Goal: Information Seeking & Learning: Learn about a topic

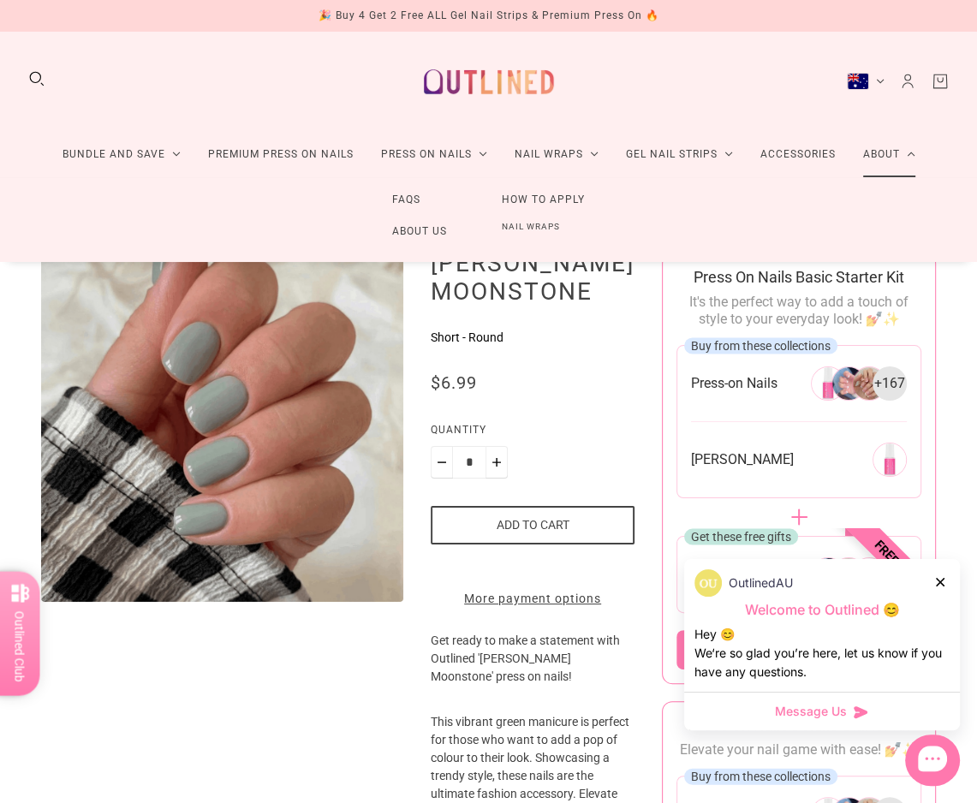
click at [895, 150] on link "About" at bounding box center [889, 154] width 80 height 45
click at [408, 196] on link "FAQs" at bounding box center [406, 200] width 83 height 32
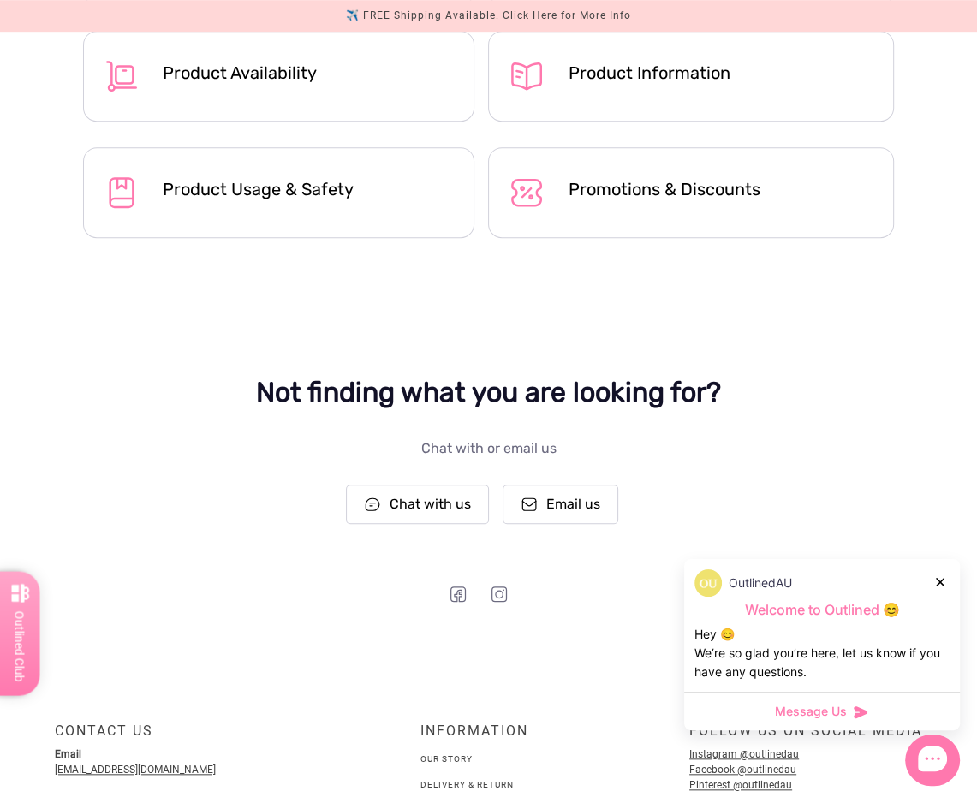
scroll to position [822, 0]
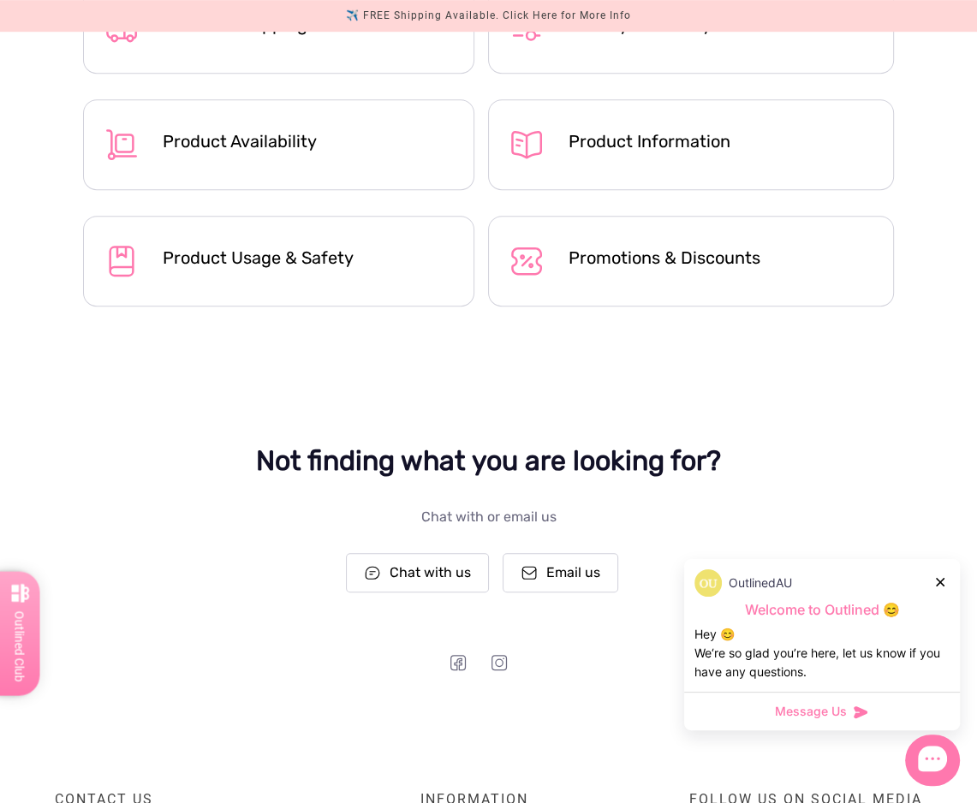
drag, startPoint x: 937, startPoint y: 583, endPoint x: 808, endPoint y: 504, distance: 150.6
click at [937, 582] on icon at bounding box center [940, 582] width 9 height 9
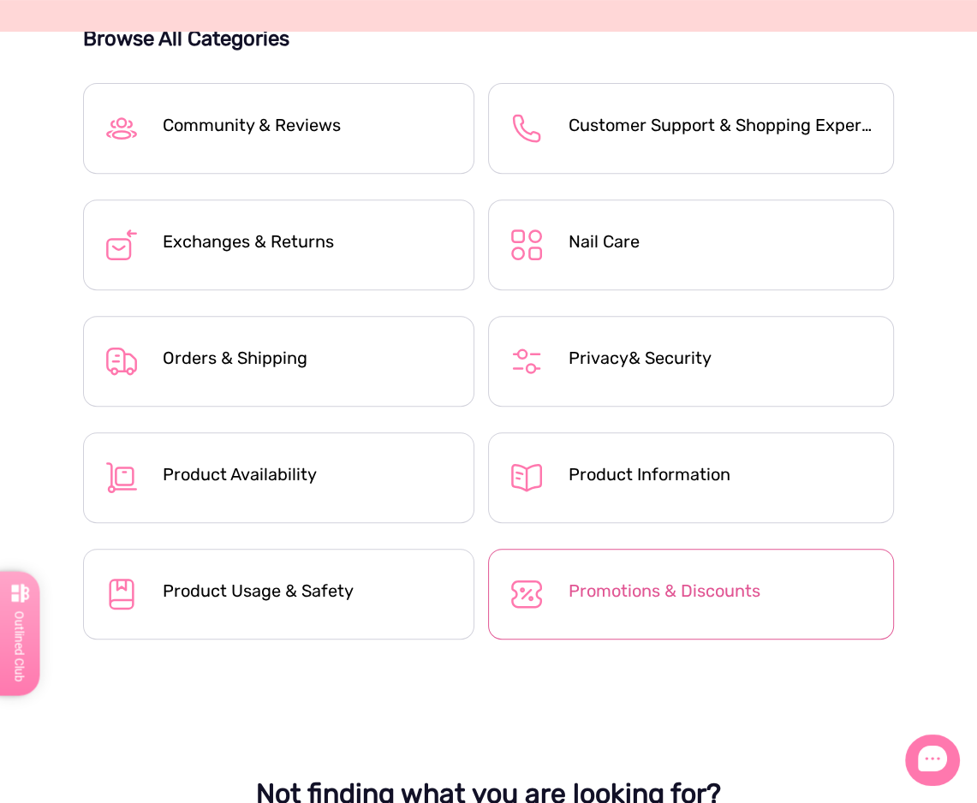
scroll to position [479, 0]
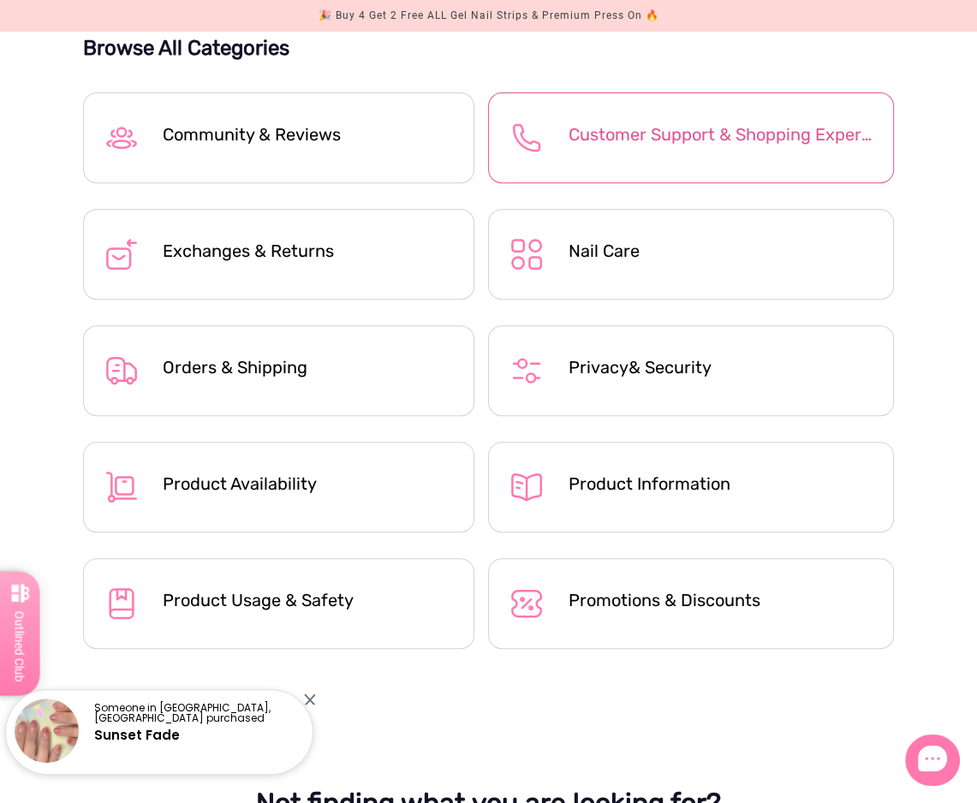
click at [676, 158] on div "Customer Support & Shopping Experience" at bounding box center [720, 138] width 305 height 48
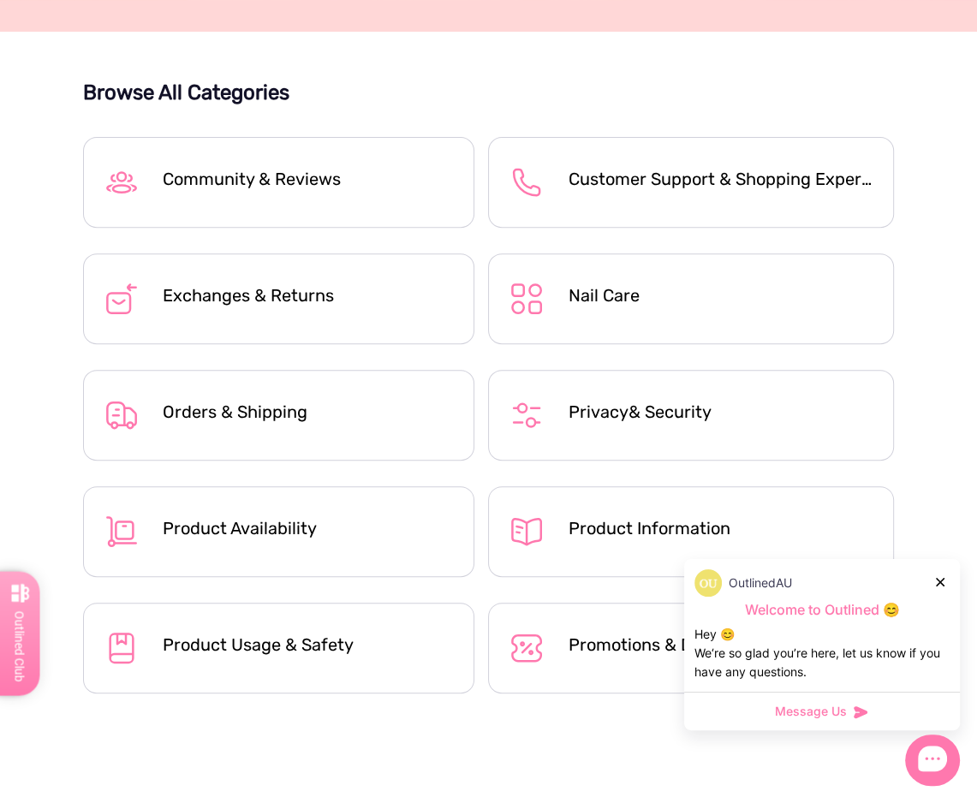
scroll to position [411, 0]
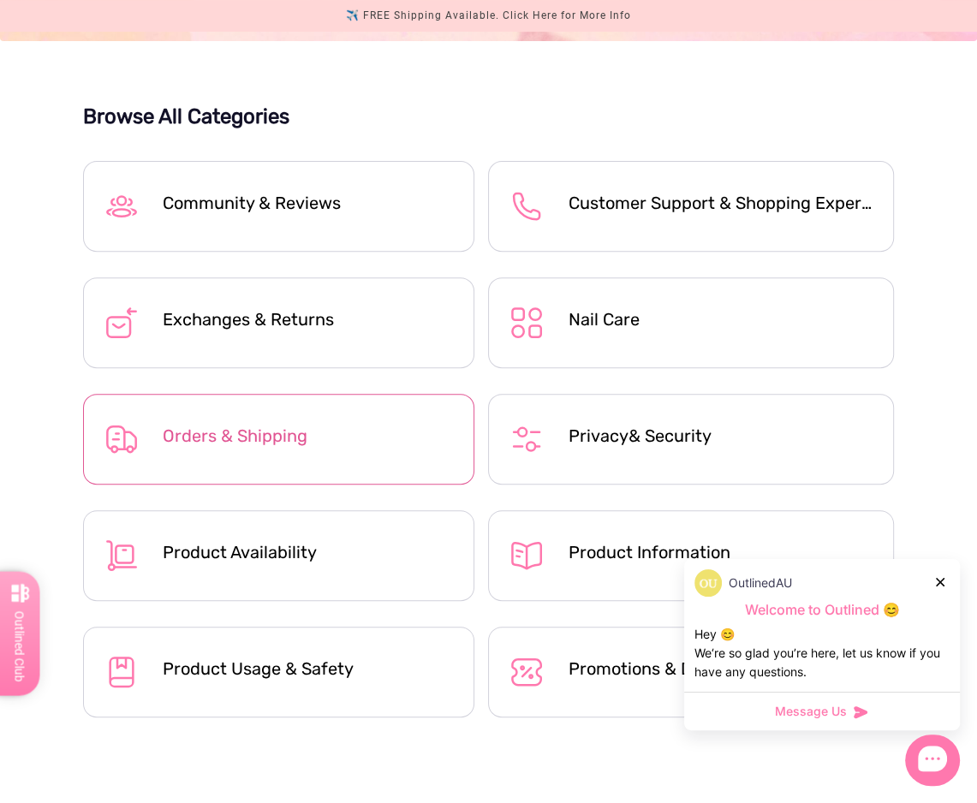
click at [253, 432] on div "Orders & Shipping" at bounding box center [308, 435] width 291 height 21
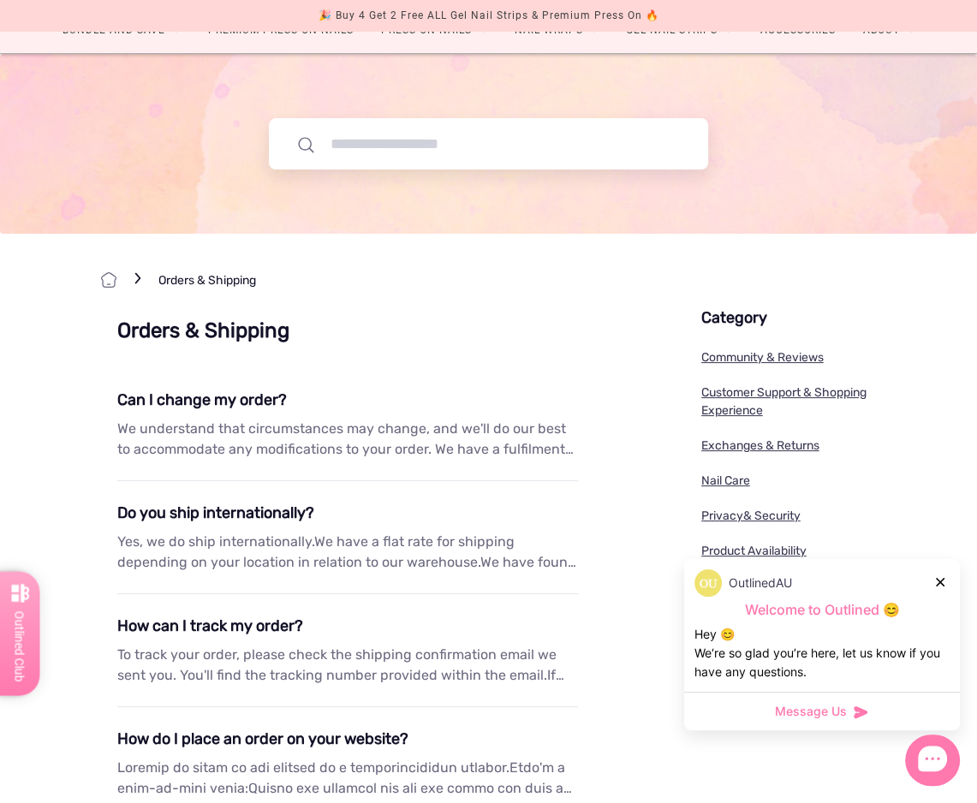
scroll to position [137, 0]
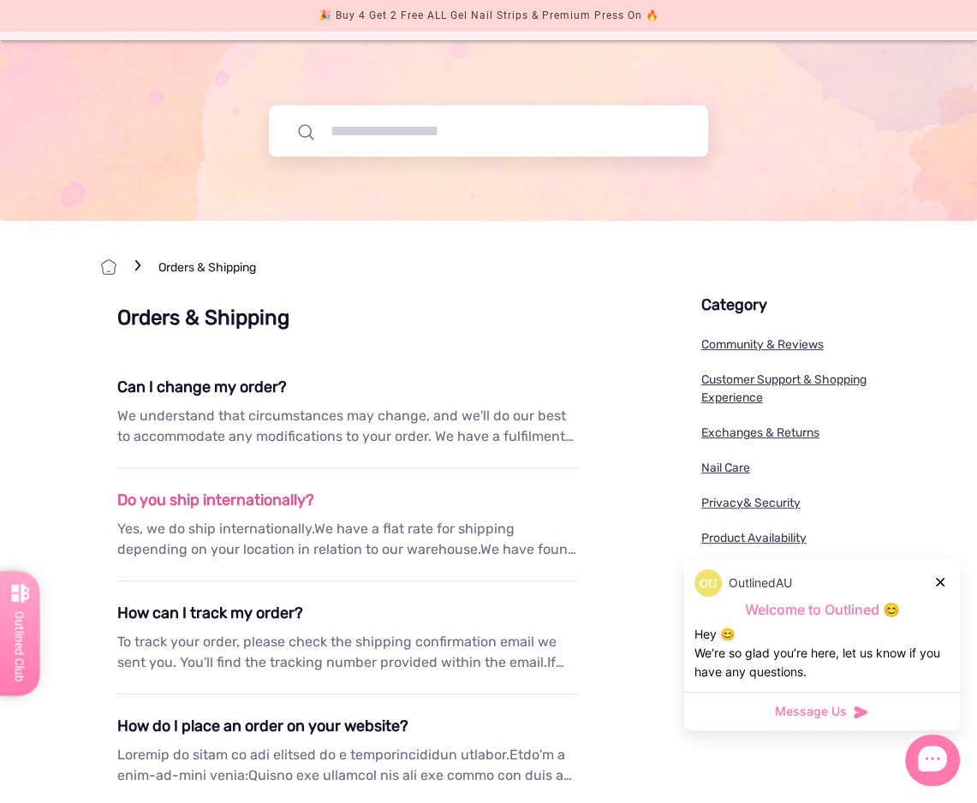
click at [255, 500] on div "Do you ship internationally?" at bounding box center [347, 500] width 461 height 23
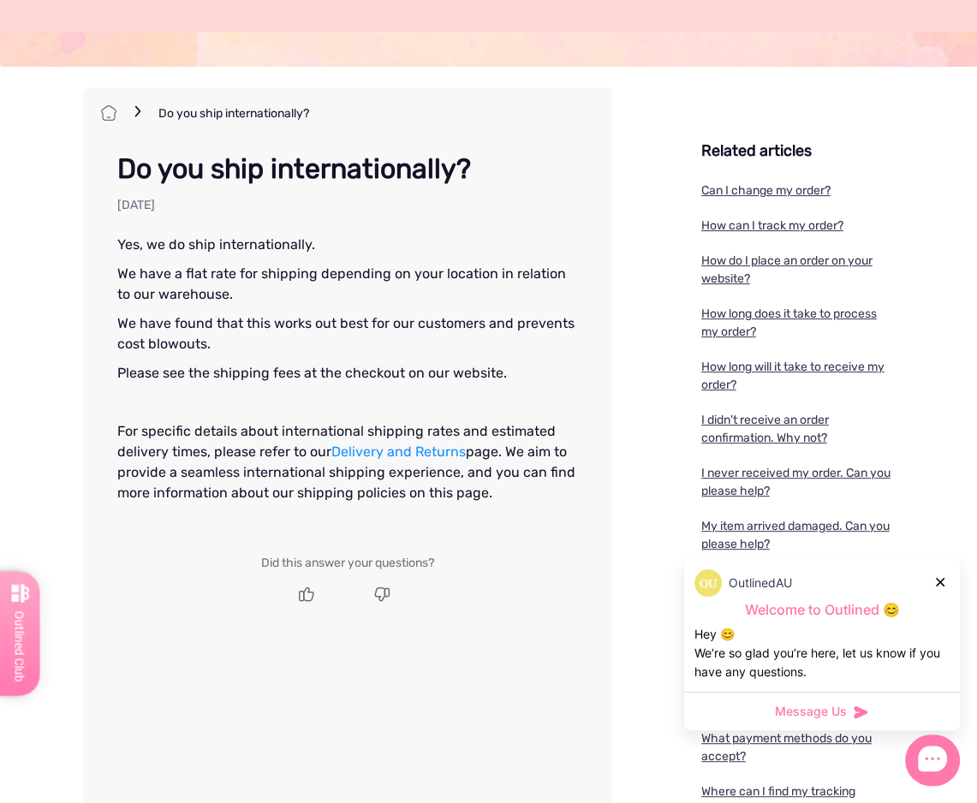
scroll to position [274, 0]
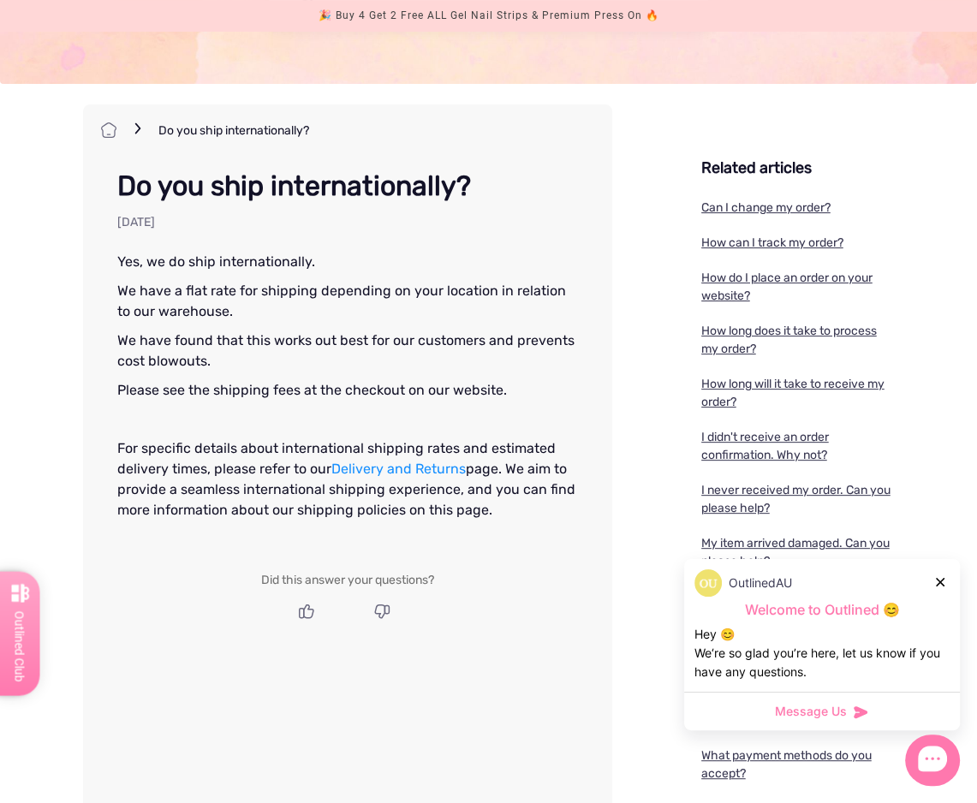
click at [390, 469] on link "Delivery and Returns" at bounding box center [398, 469] width 134 height 16
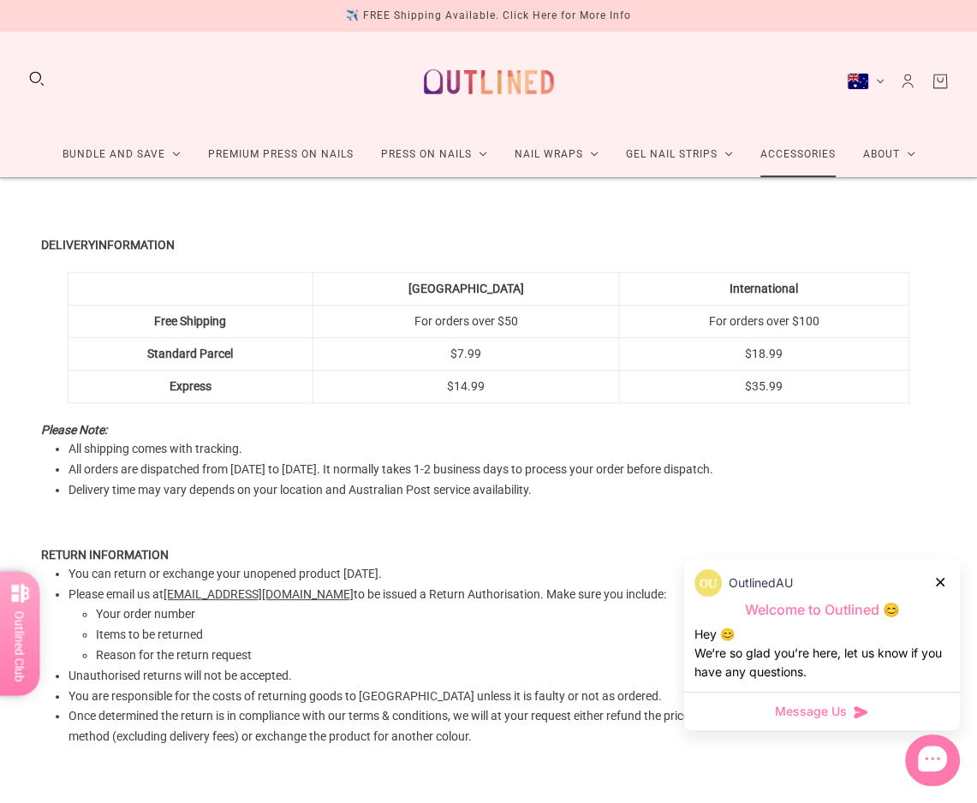
click at [788, 153] on link "Accessories" at bounding box center [798, 154] width 103 height 45
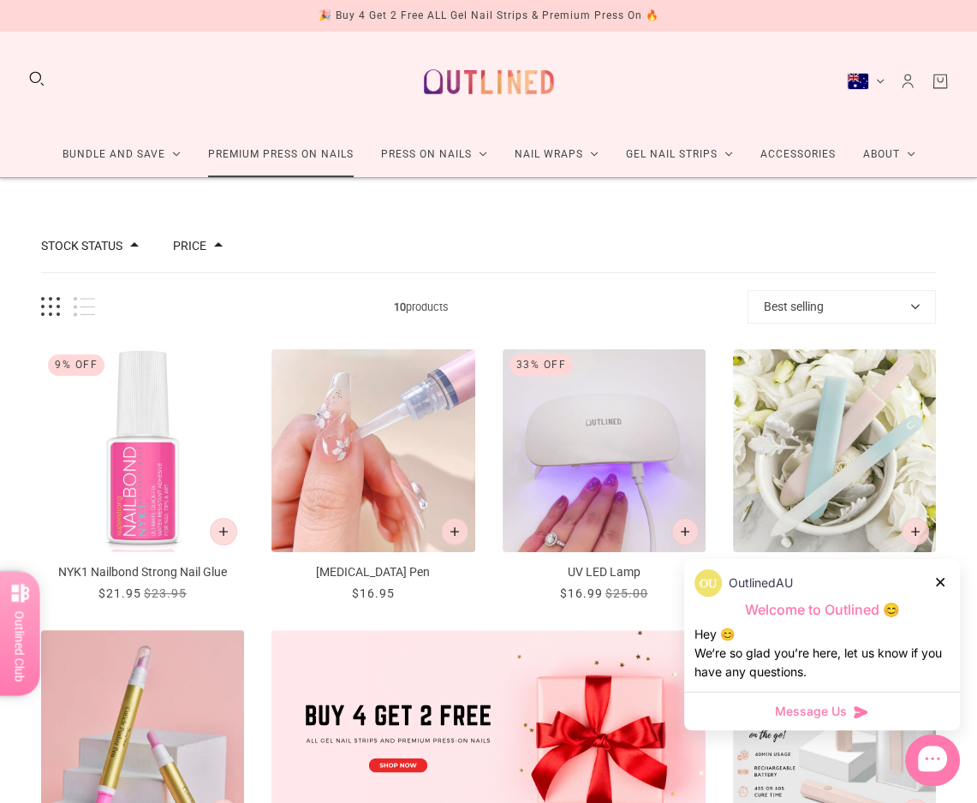
click at [332, 152] on link "Premium Press On Nails" at bounding box center [280, 154] width 173 height 45
